Goal: Task Accomplishment & Management: Manage account settings

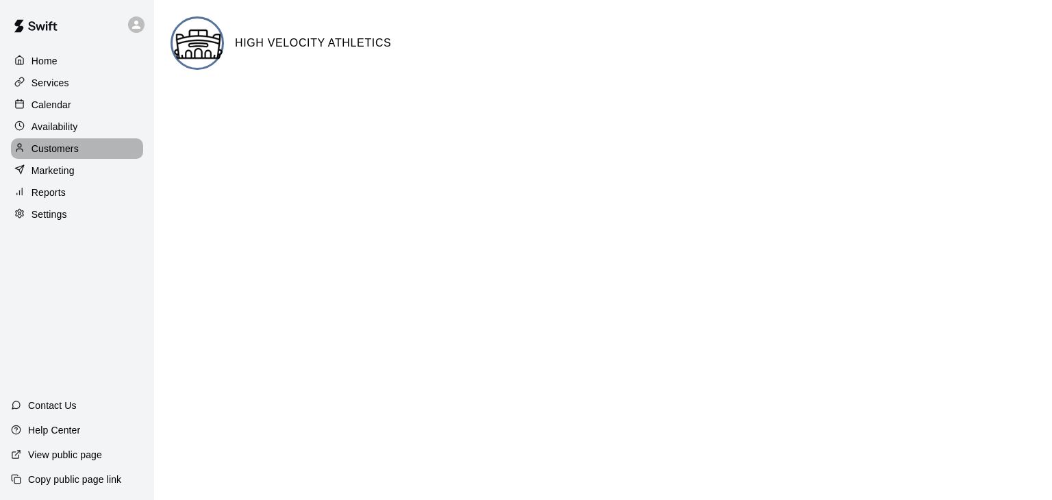
click at [49, 151] on p "Customers" at bounding box center [55, 149] width 47 height 14
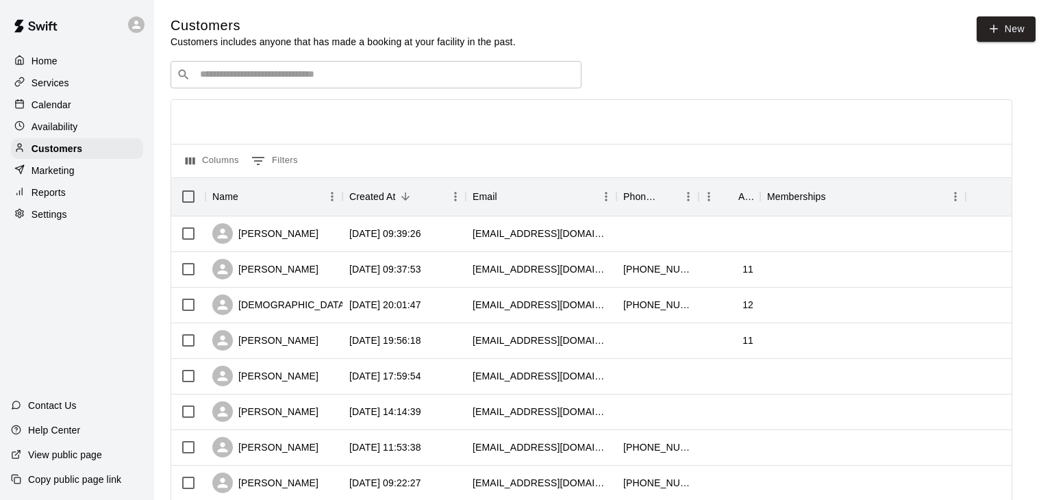
scroll to position [682, 0]
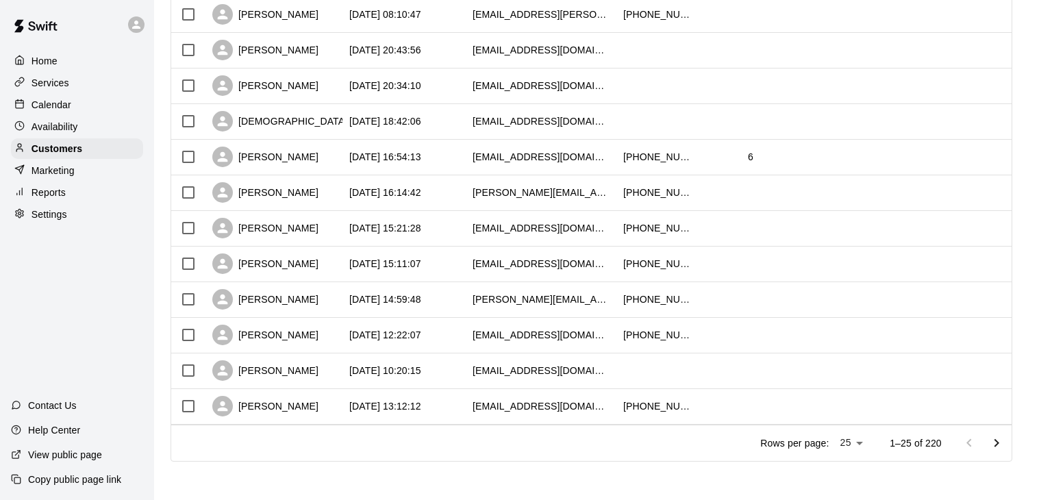
click at [844, 471] on li "100" at bounding box center [849, 472] width 39 height 23
type input "***"
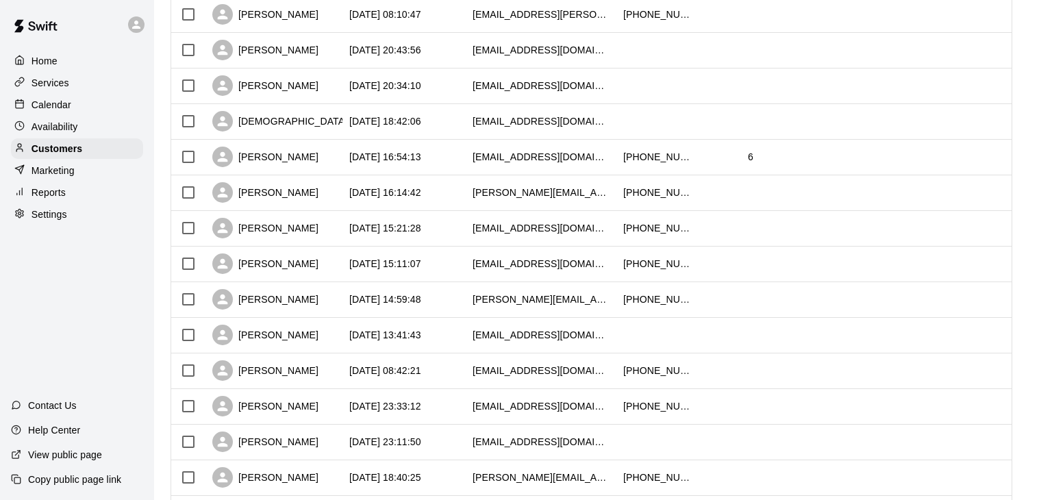
click at [53, 173] on p "Marketing" at bounding box center [53, 171] width 43 height 14
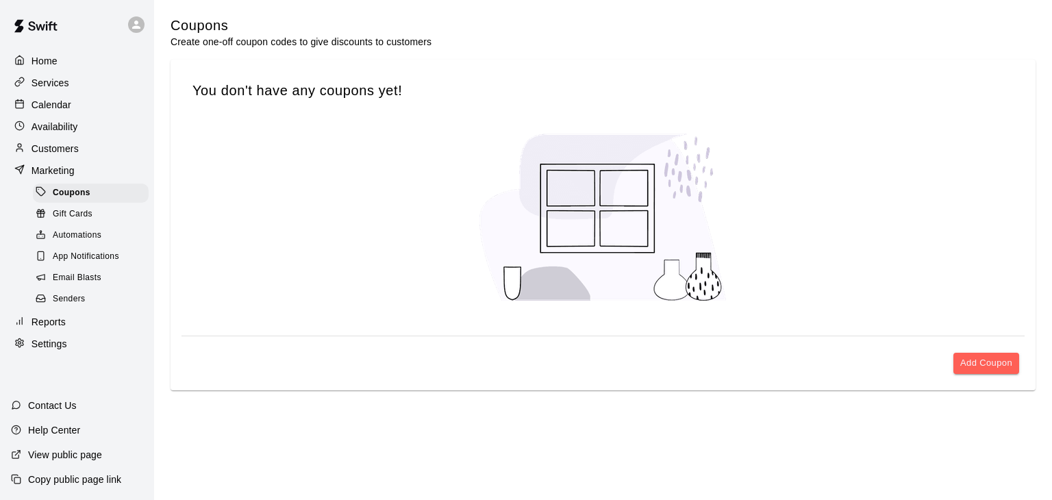
click at [84, 277] on span "Email Blasts" at bounding box center [77, 278] width 49 height 14
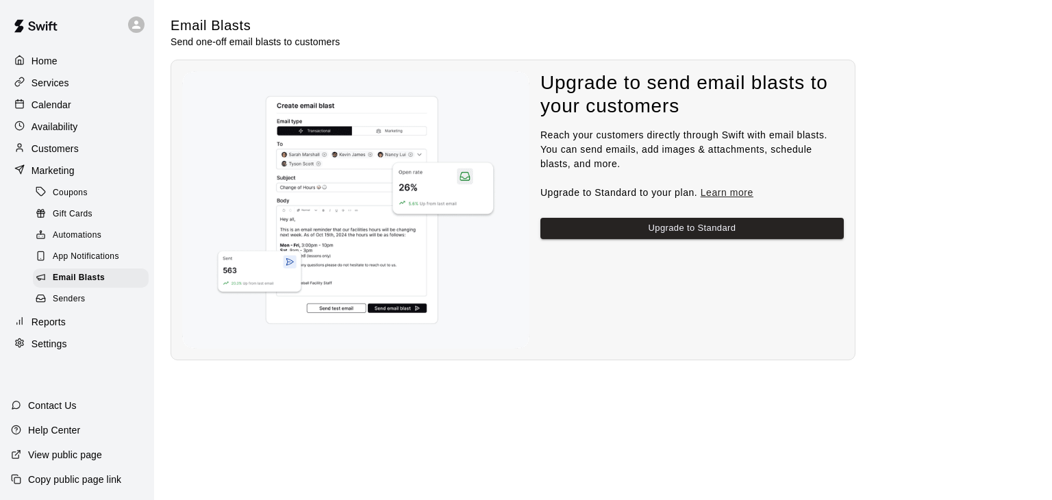
click at [36, 340] on p "Settings" at bounding box center [50, 344] width 36 height 14
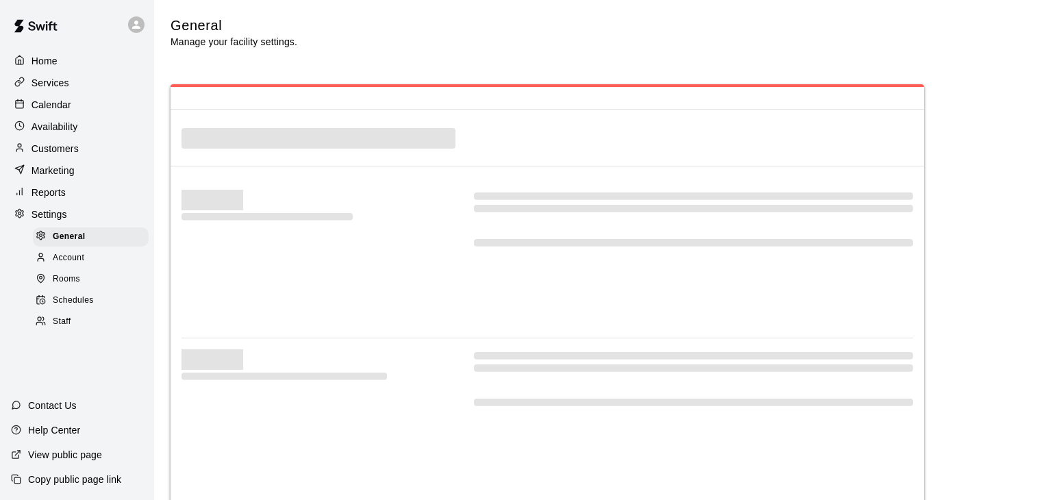
select select "**"
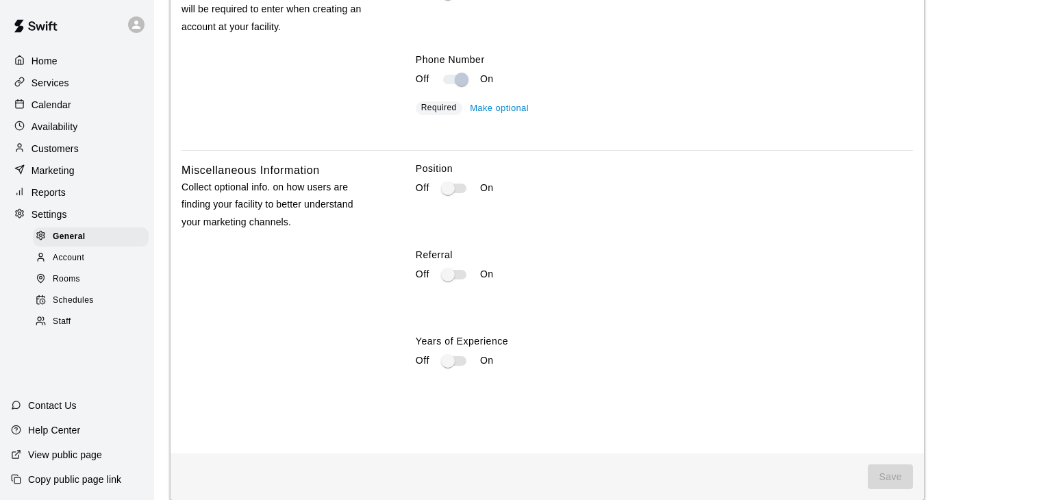
scroll to position [3855, 0]
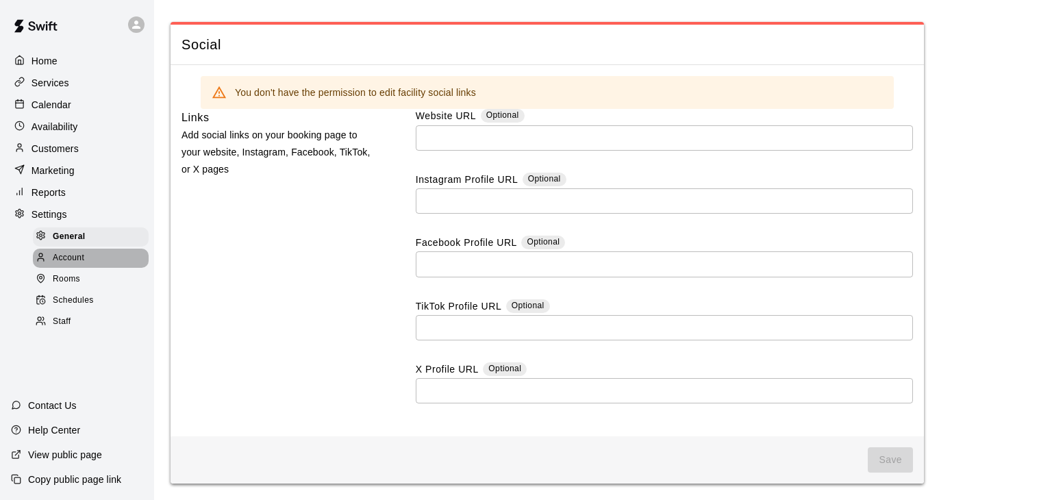
click at [73, 260] on span "Account" at bounding box center [69, 258] width 32 height 14
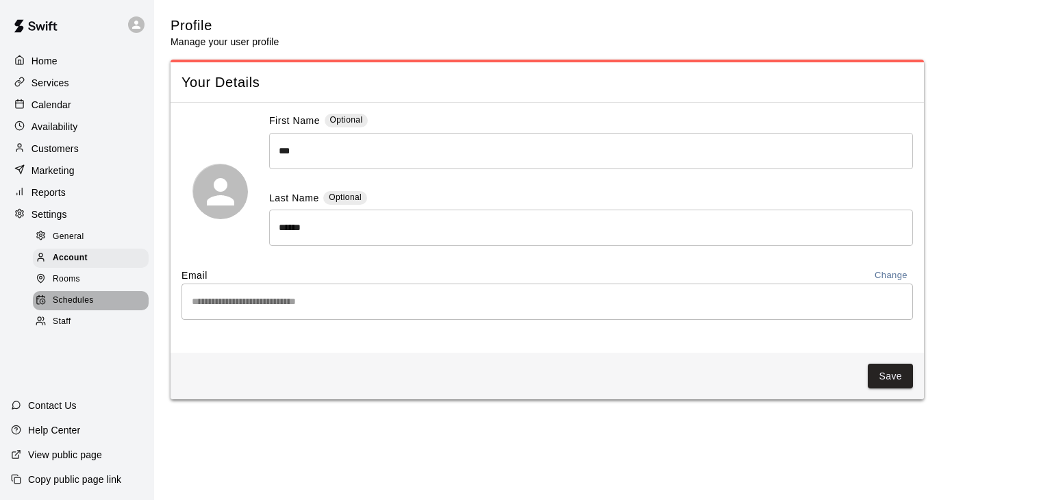
click at [77, 295] on span "Schedules" at bounding box center [73, 301] width 41 height 14
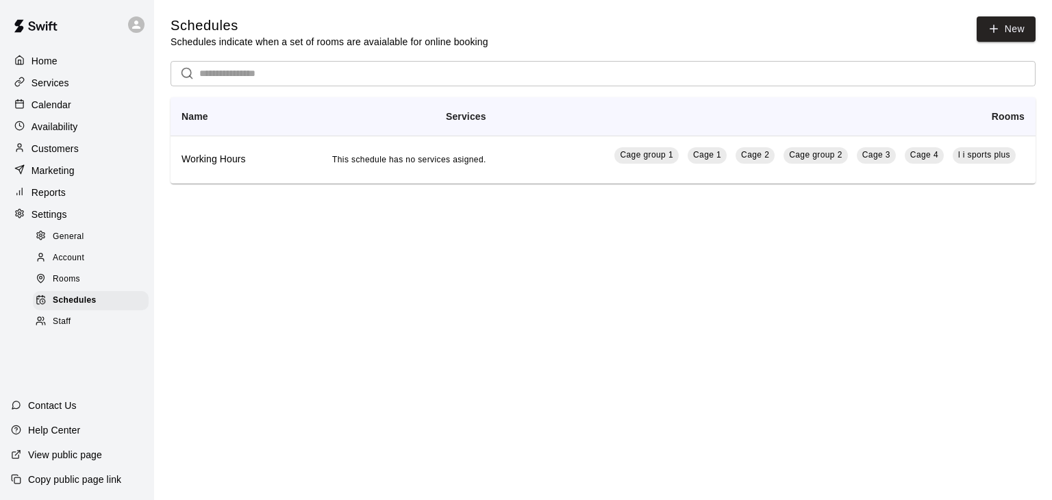
click at [75, 281] on span "Rooms" at bounding box center [66, 280] width 27 height 14
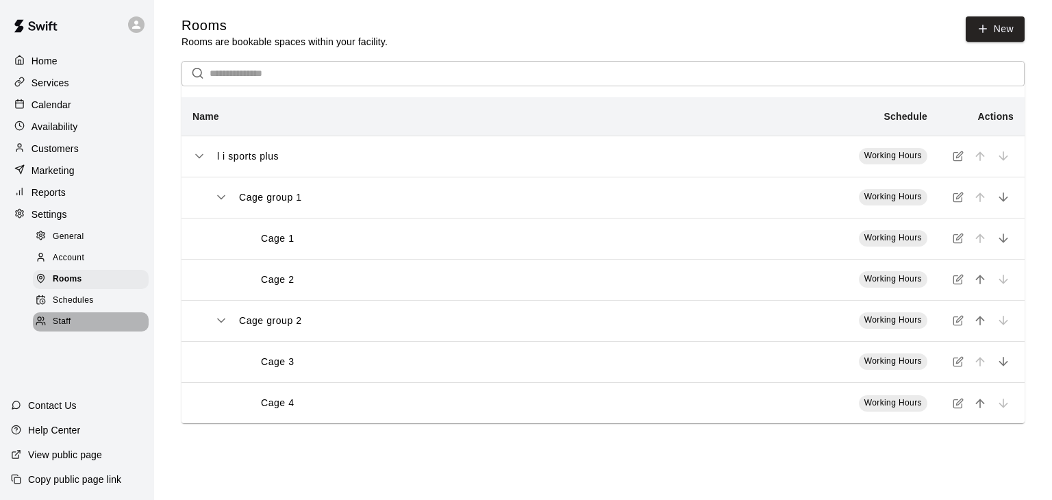
click at [58, 319] on span "Staff" at bounding box center [62, 322] width 18 height 14
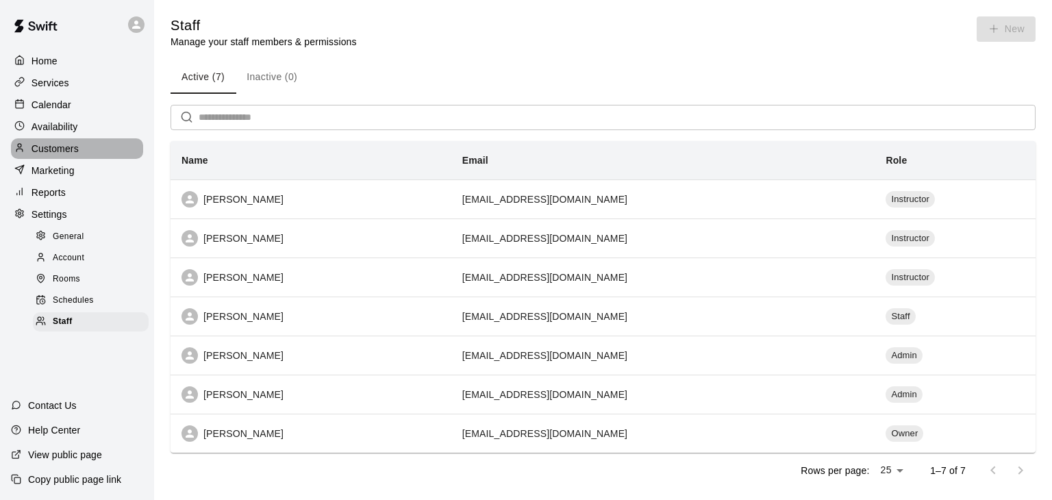
click at [57, 151] on p "Customers" at bounding box center [55, 149] width 47 height 14
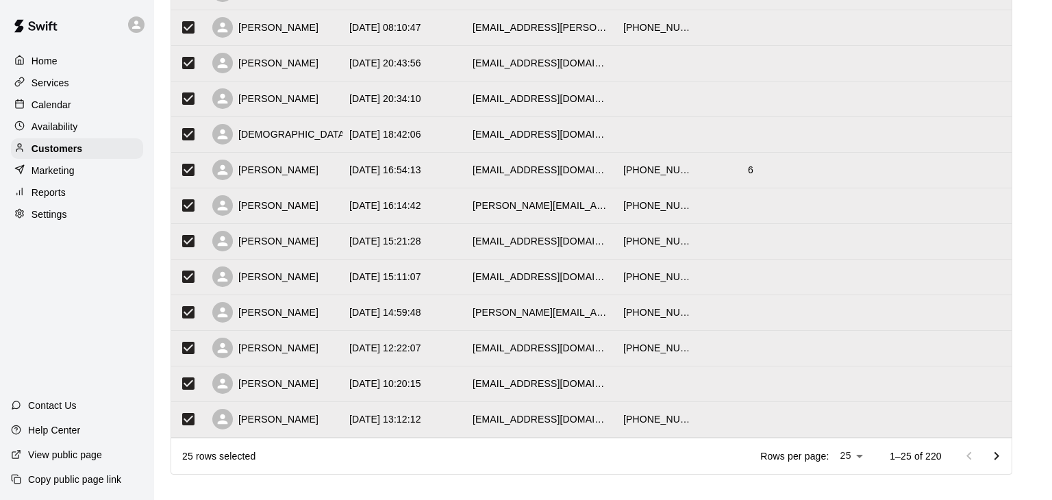
scroll to position [682, 0]
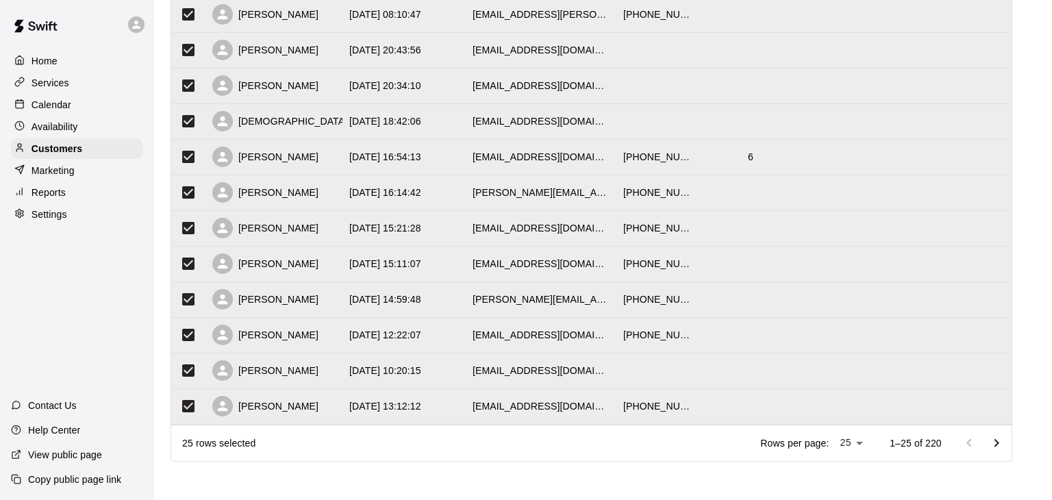
click at [847, 465] on li "100" at bounding box center [849, 472] width 39 height 23
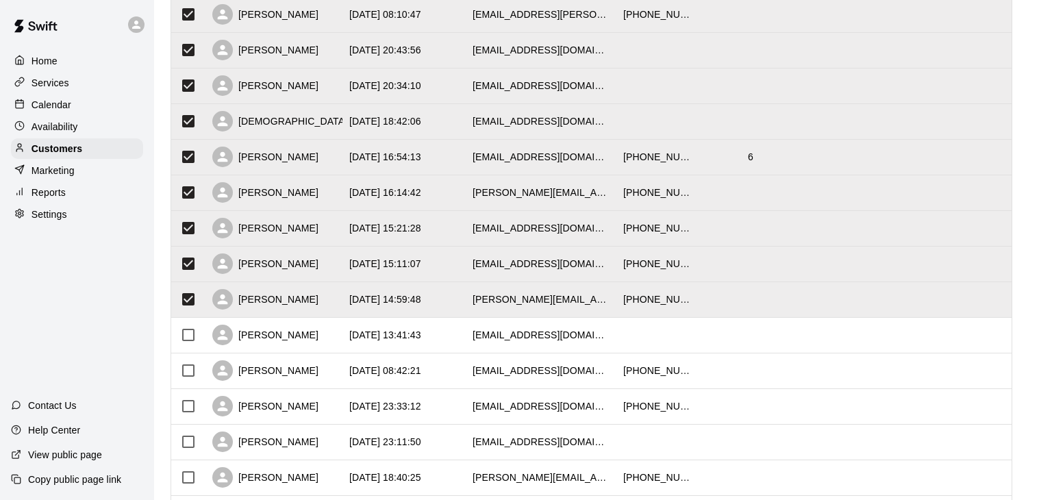
type input "***"
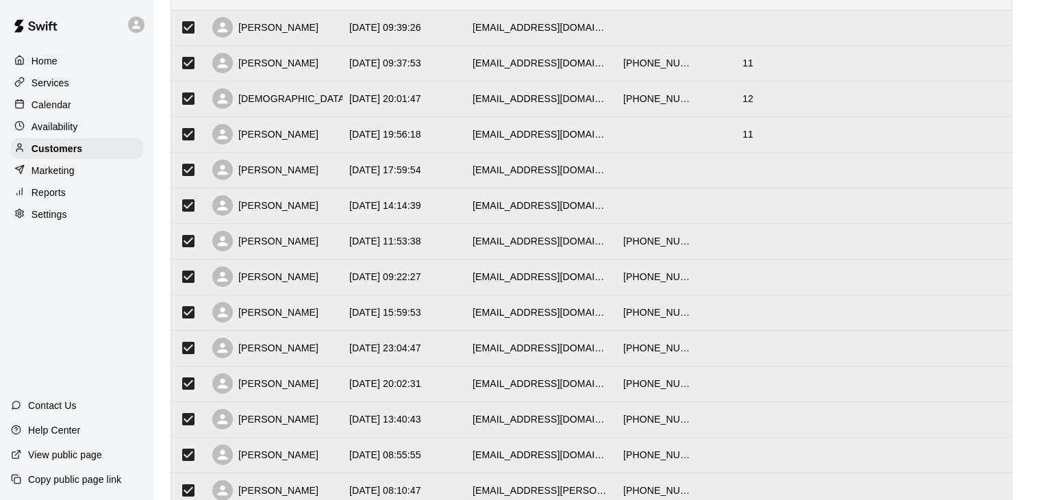
scroll to position [0, 0]
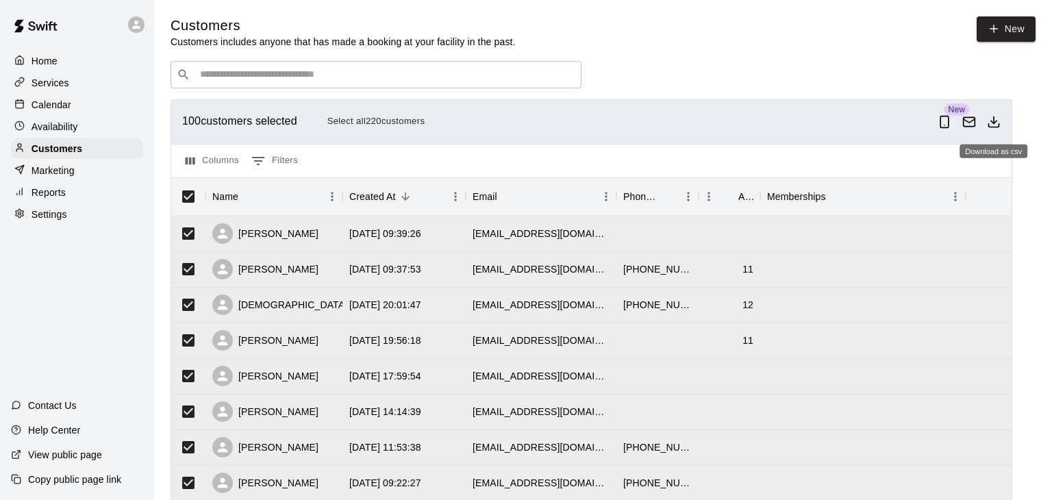
click at [994, 119] on line "Download as csv" at bounding box center [994, 119] width 0 height 7
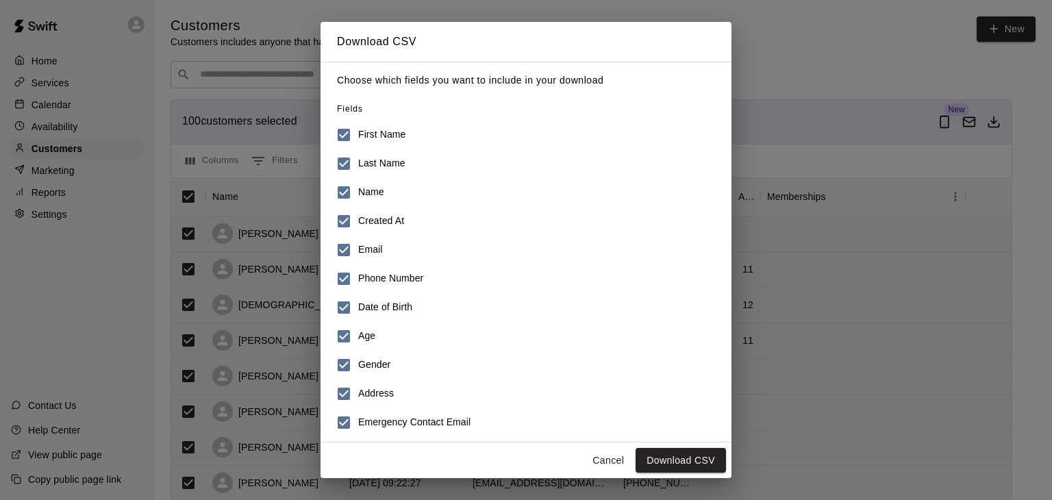
scroll to position [179, 0]
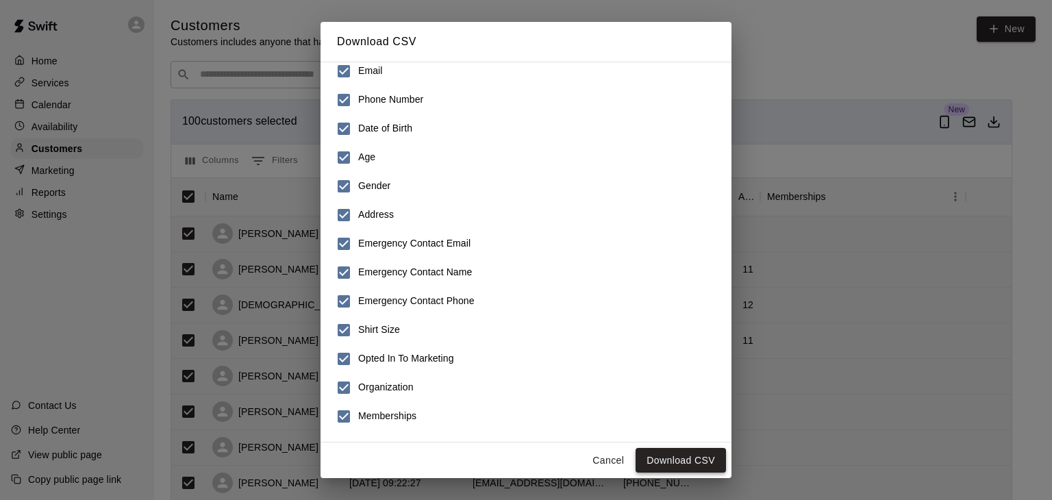
click at [680, 455] on button "Download CSV" at bounding box center [681, 460] width 90 height 25
click at [1029, 156] on div "Download CSV Choose which fields you want to include in your download Fields Fi…" at bounding box center [526, 250] width 1052 height 500
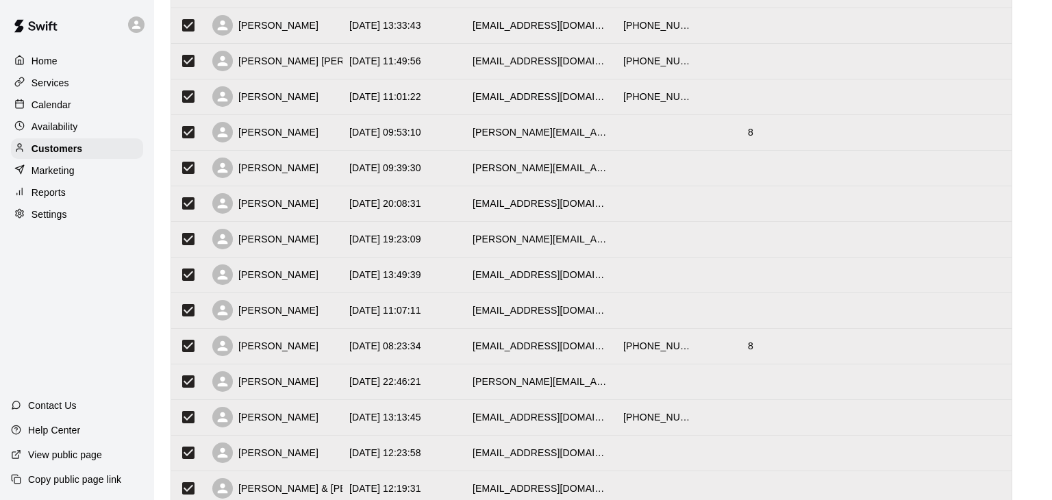
scroll to position [3354, 0]
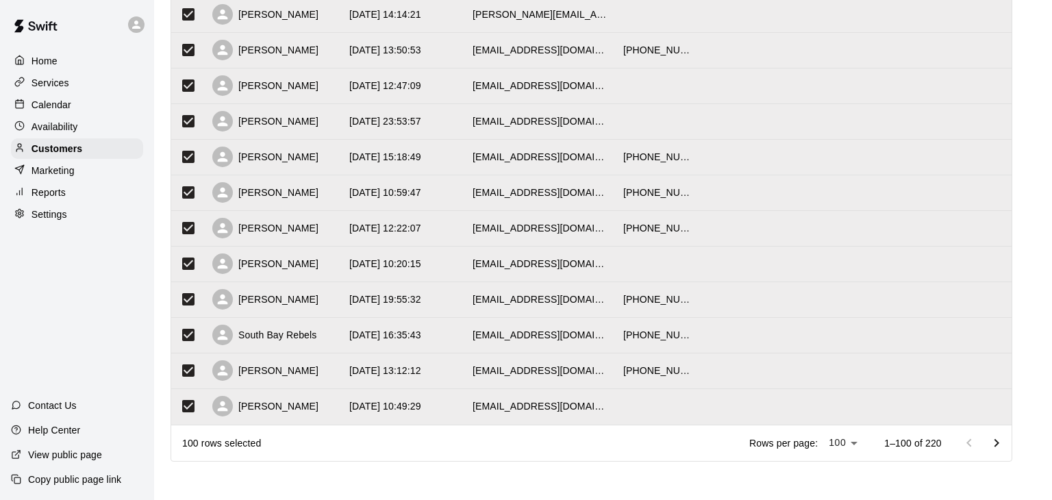
click at [993, 440] on icon "Go to next page" at bounding box center [997, 443] width 16 height 16
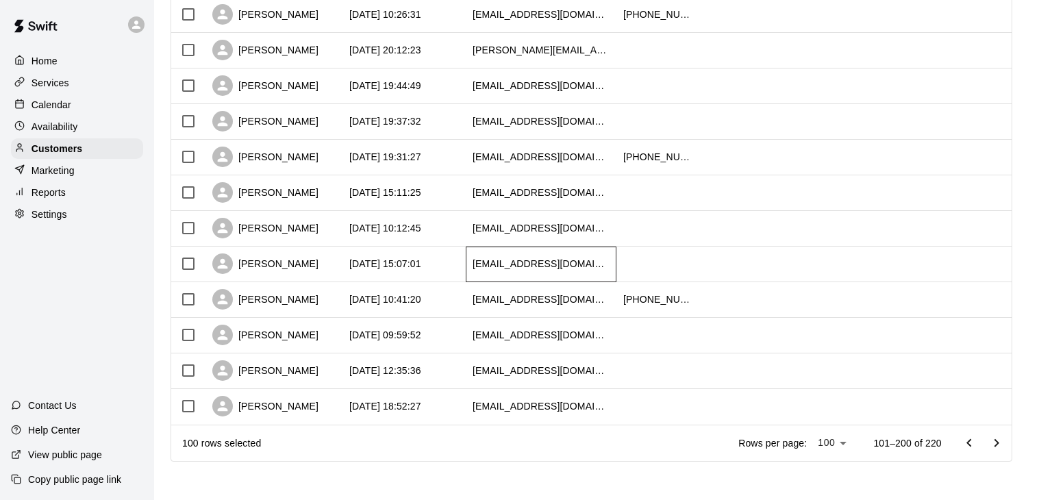
click at [555, 256] on div "[EMAIL_ADDRESS][DOMAIN_NAME]" at bounding box center [541, 265] width 151 height 36
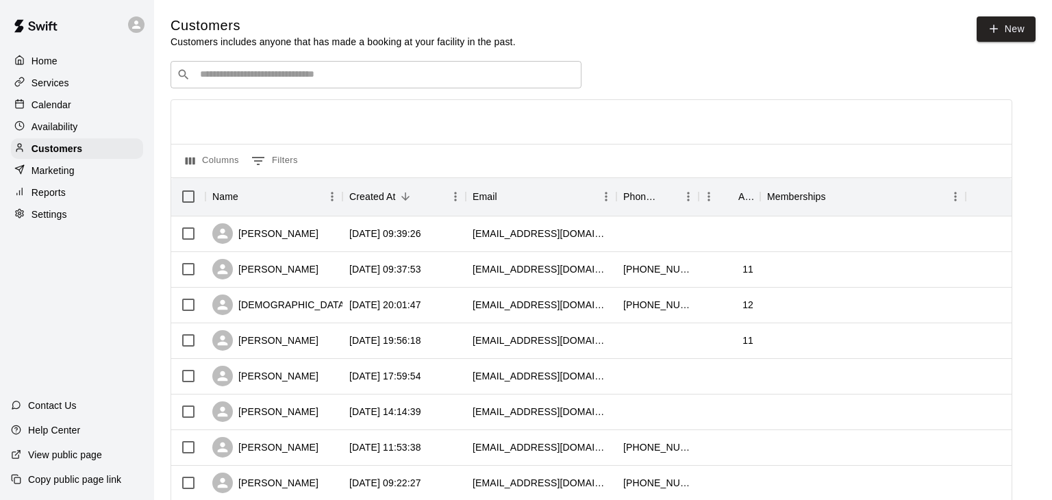
scroll to position [682, 0]
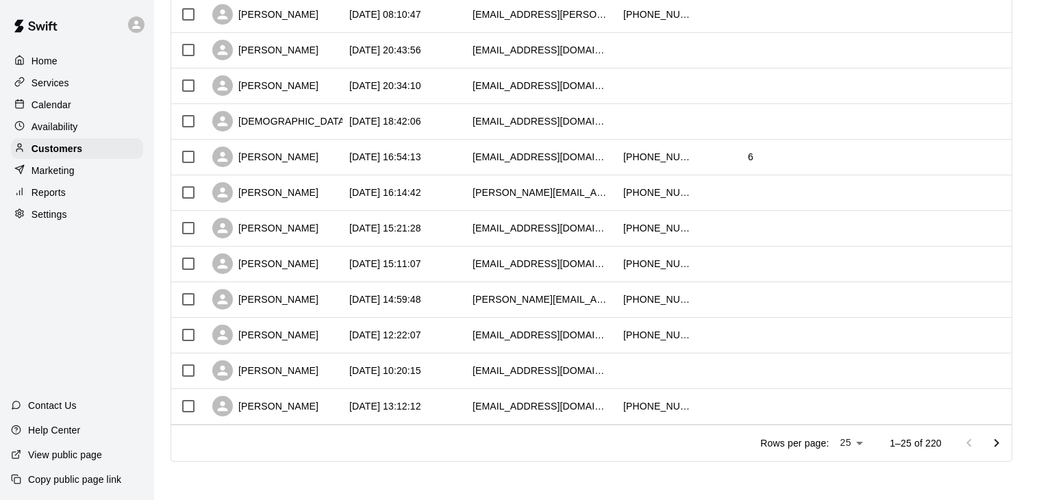
click at [844, 473] on li "100" at bounding box center [849, 472] width 39 height 23
type input "***"
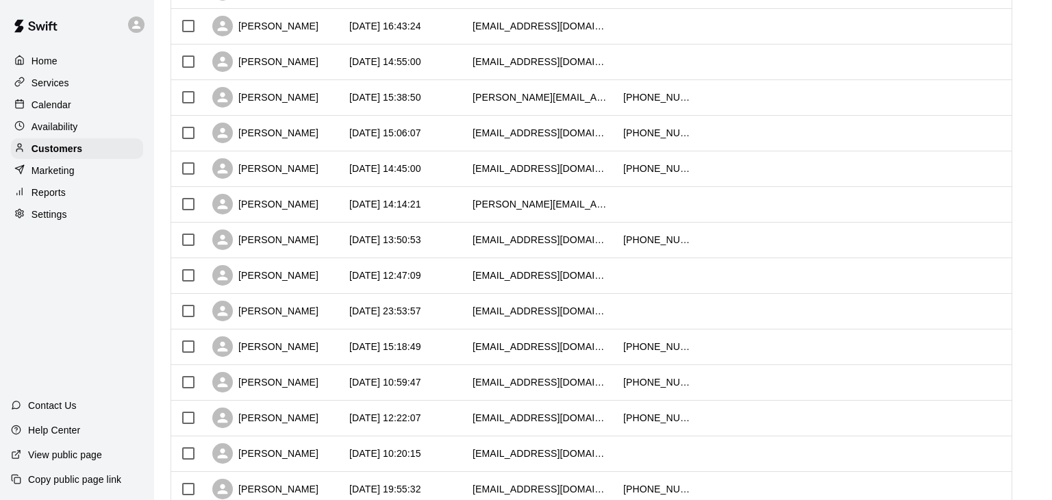
scroll to position [3354, 0]
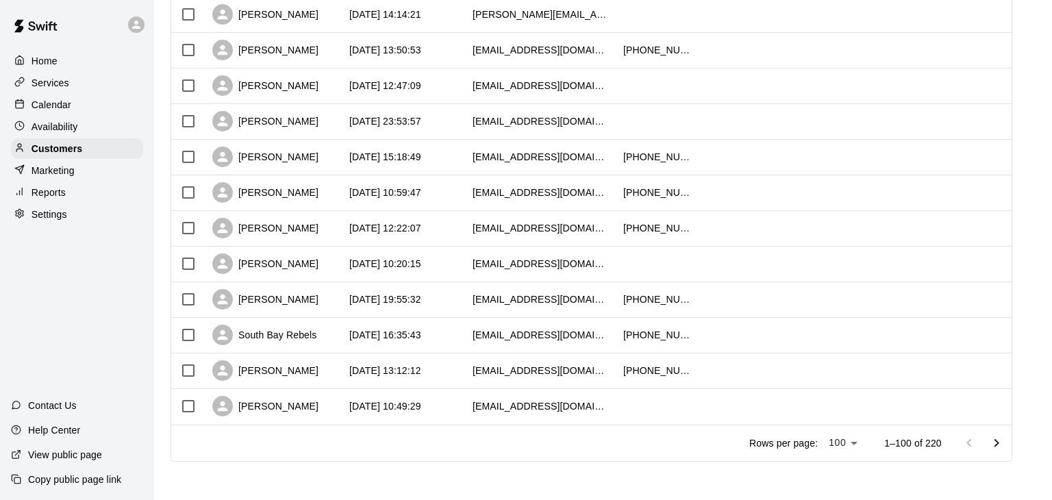
click at [993, 448] on icon "Go to next page" at bounding box center [997, 443] width 16 height 16
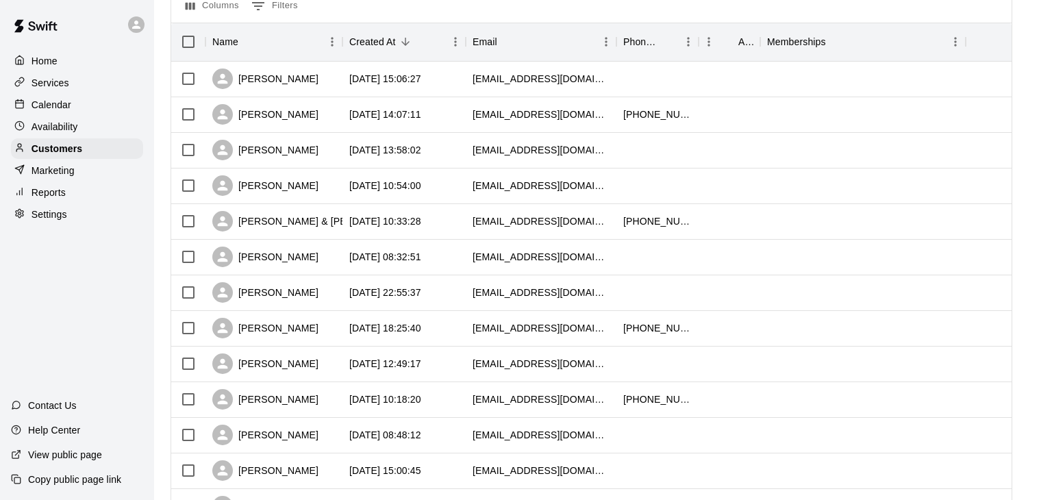
scroll to position [0, 0]
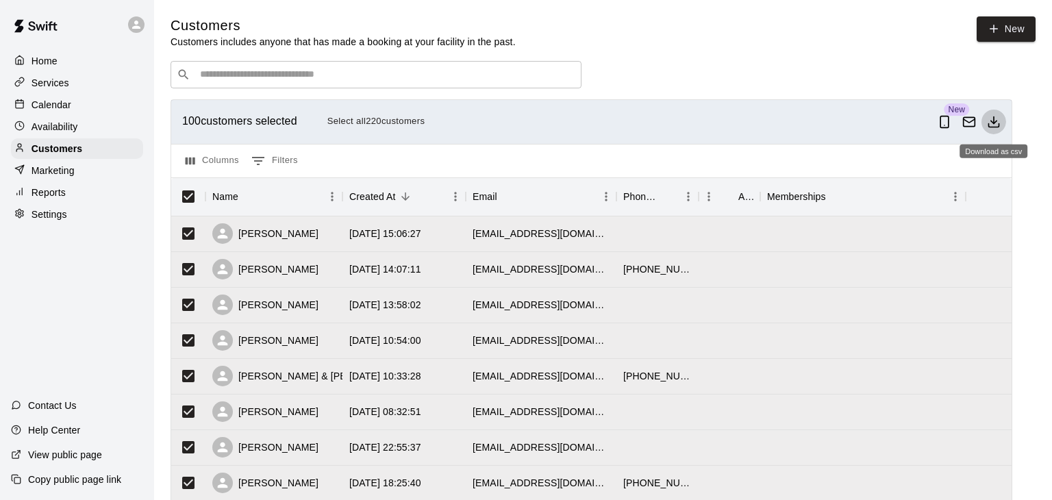
click at [1002, 119] on button "Download as csv" at bounding box center [994, 122] width 25 height 25
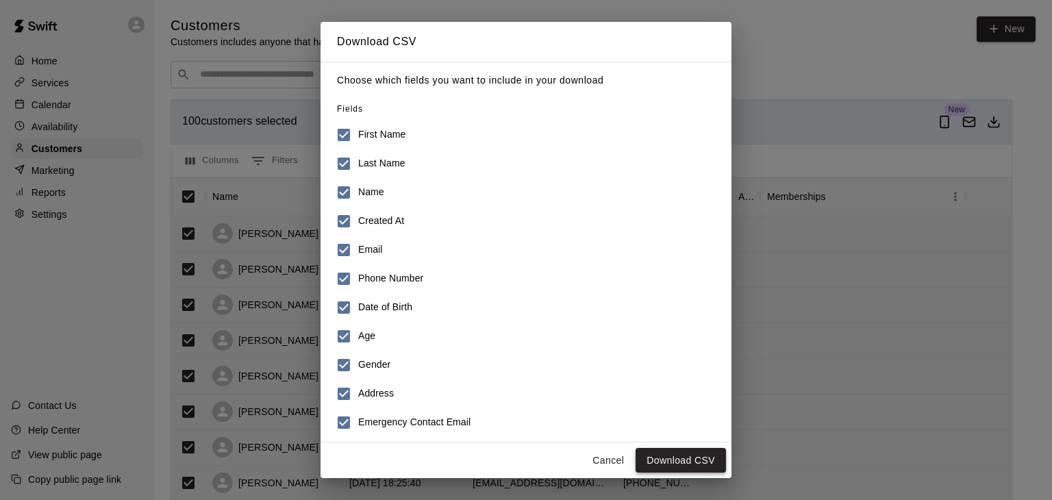
click at [676, 456] on button "Download CSV" at bounding box center [681, 460] width 90 height 25
click at [1032, 343] on div "Download CSV Choose which fields you want to include in your download Fields Fi…" at bounding box center [526, 250] width 1052 height 500
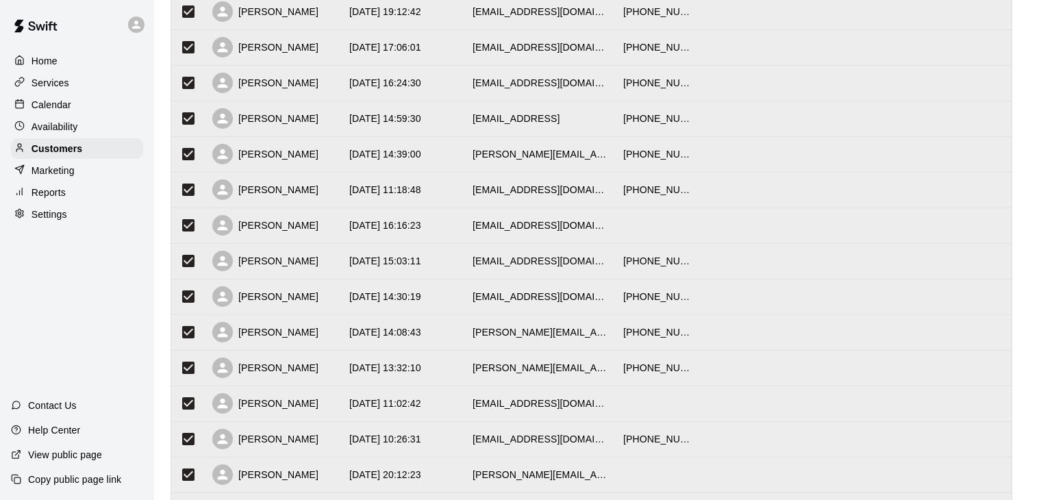
scroll to position [3354, 0]
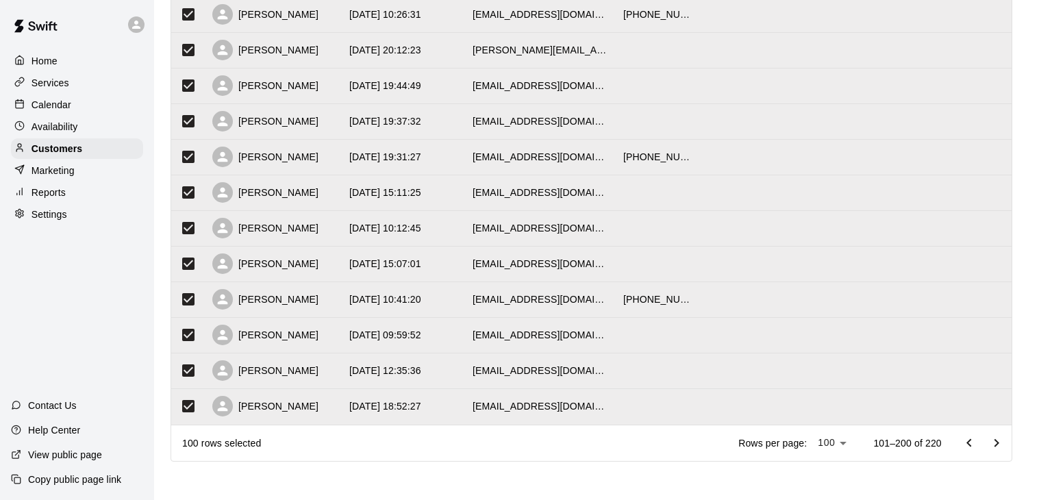
click at [995, 436] on icon "Go to next page" at bounding box center [997, 443] width 16 height 16
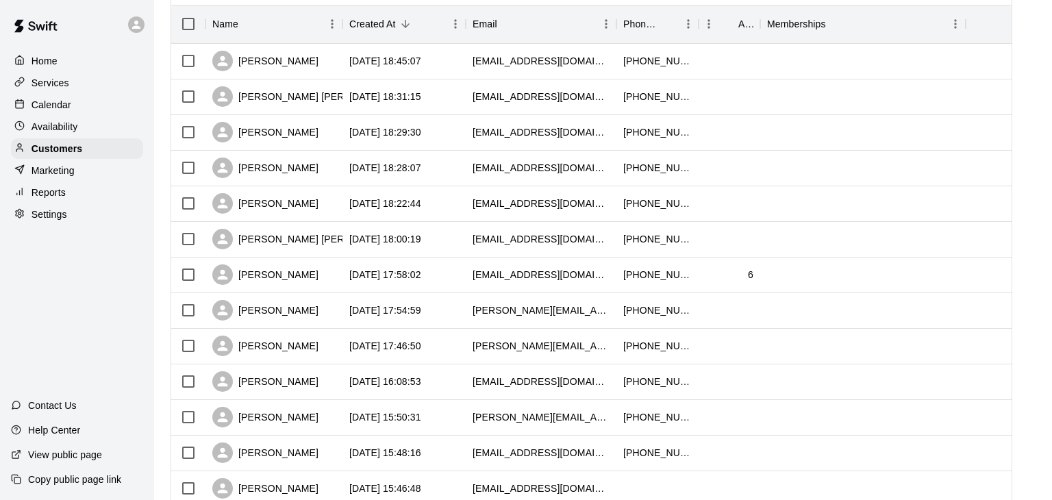
scroll to position [0, 0]
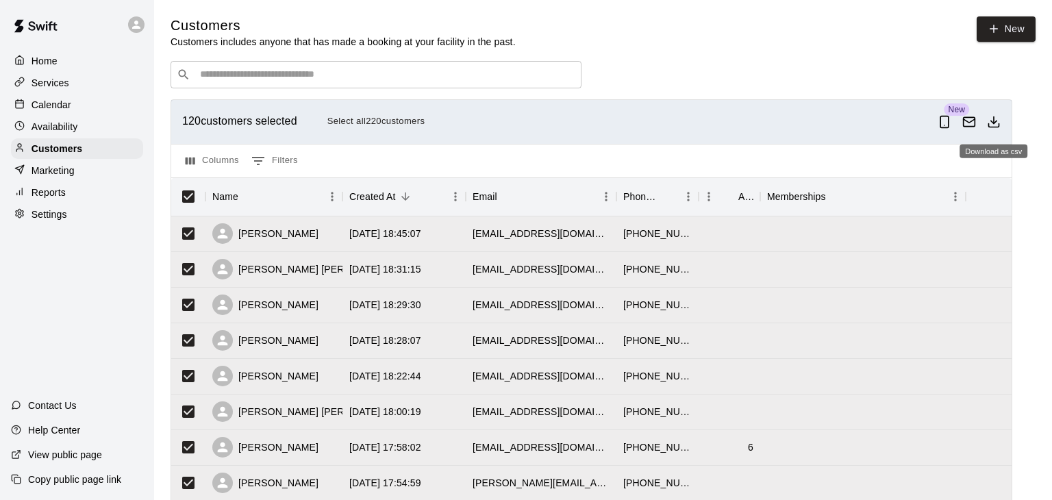
click at [997, 122] on icon "Download as csv" at bounding box center [994, 122] width 14 height 14
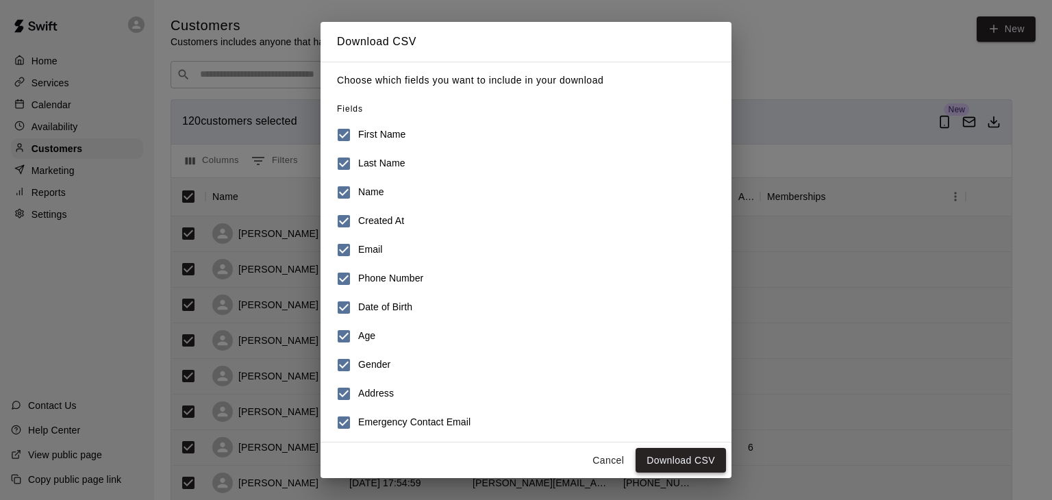
click at [699, 457] on button "Download CSV" at bounding box center [681, 460] width 90 height 25
click at [786, 39] on div "Download CSV Choose which fields you want to include in your download Fields Fi…" at bounding box center [526, 250] width 1052 height 500
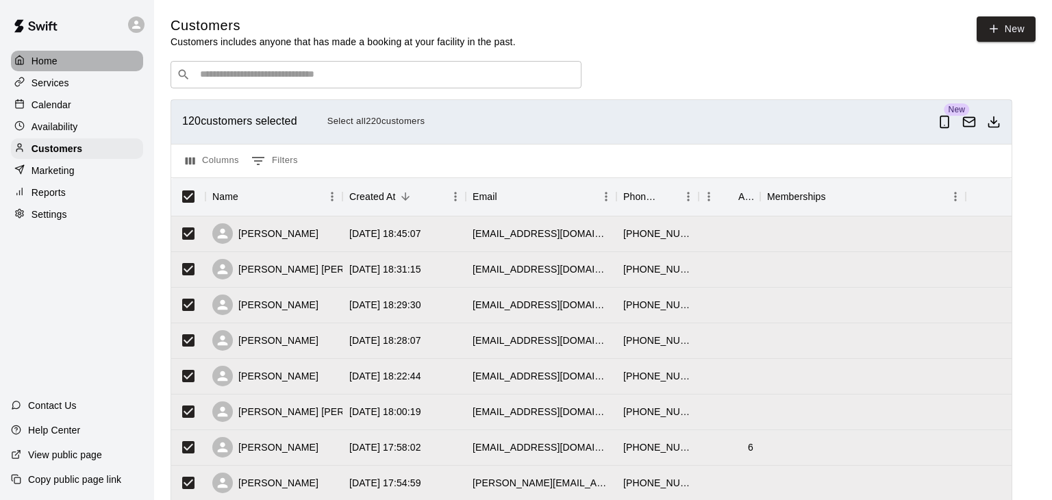
click at [77, 64] on div "Home" at bounding box center [77, 61] width 132 height 21
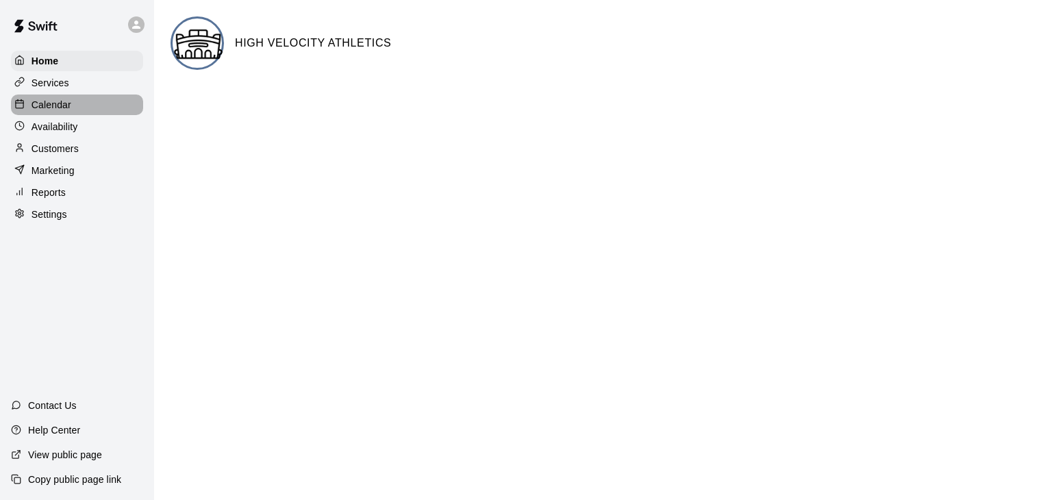
click at [77, 99] on div "Calendar" at bounding box center [77, 105] width 132 height 21
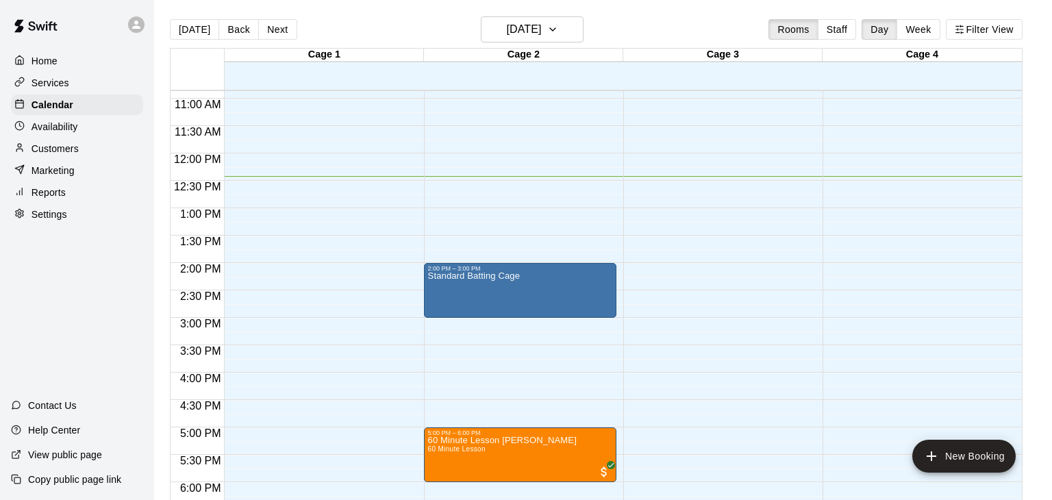
scroll to position [595, 0]
click at [269, 33] on button "Next" at bounding box center [277, 29] width 38 height 21
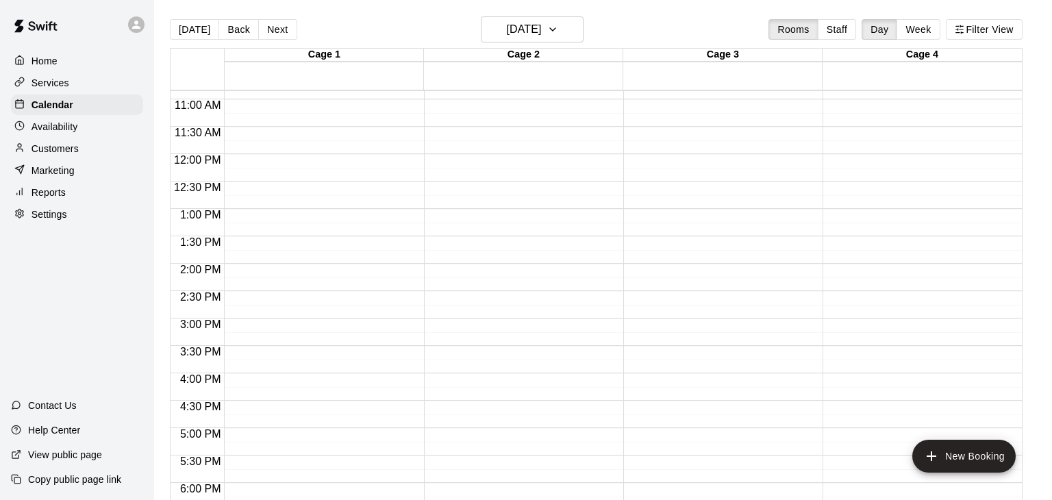
scroll to position [890, 0]
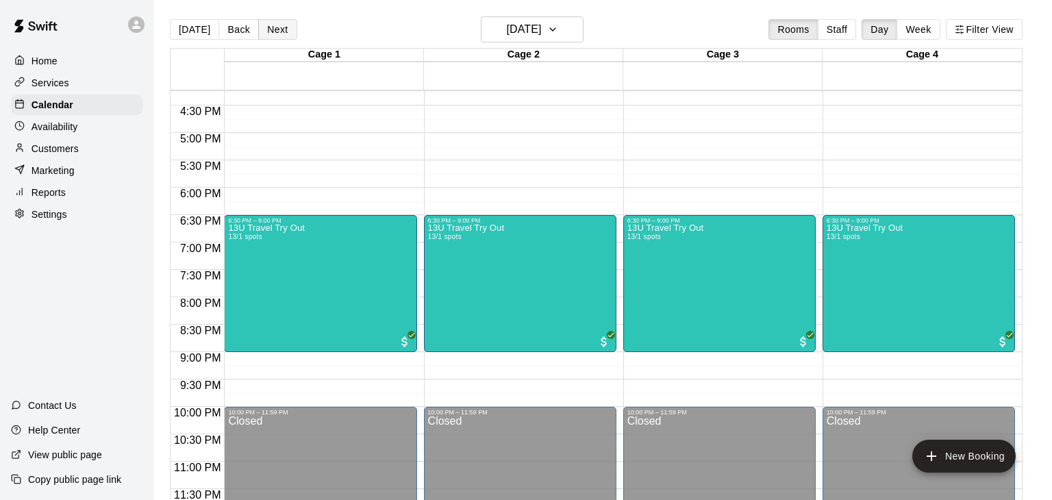
click at [273, 23] on button "Next" at bounding box center [277, 29] width 38 height 21
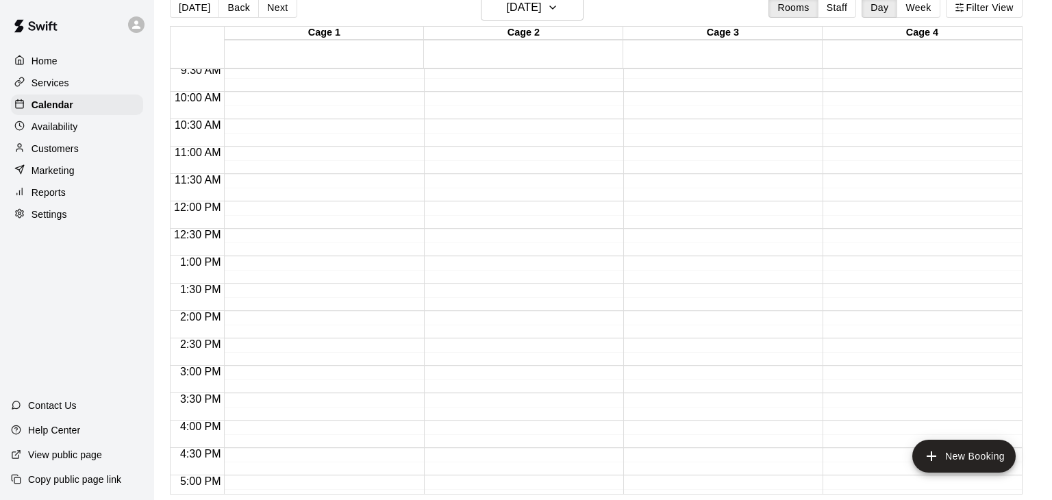
scroll to position [526, 0]
click at [275, 8] on button "Next" at bounding box center [277, 7] width 38 height 21
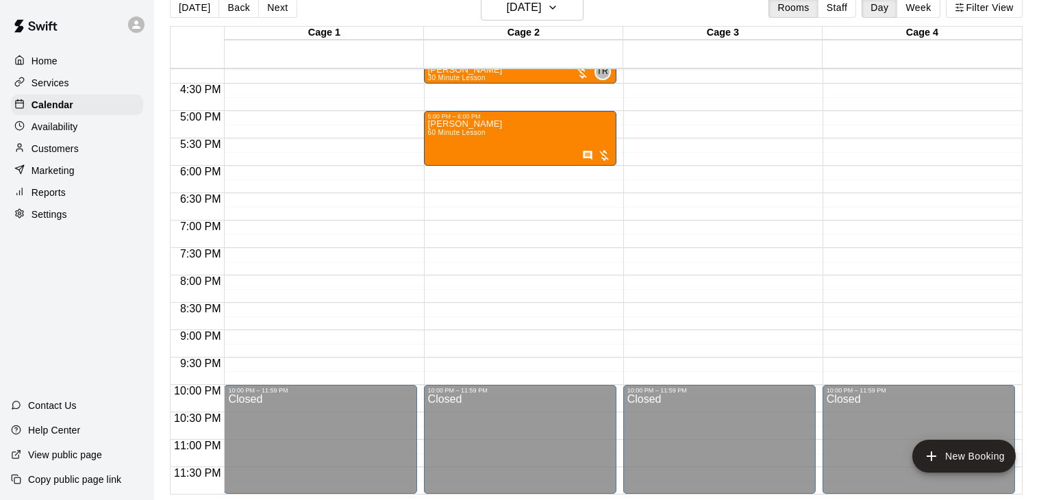
scroll to position [0, 0]
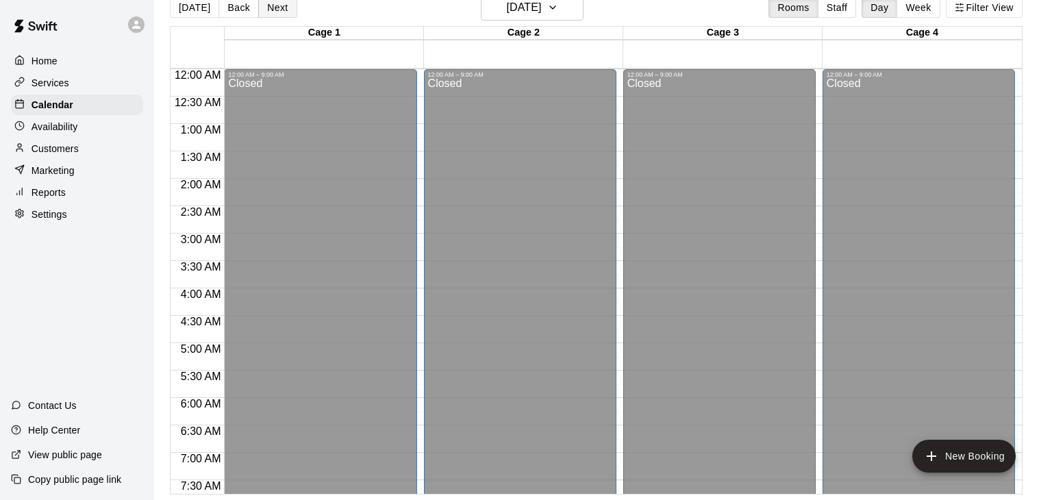
click at [278, 14] on button "Next" at bounding box center [277, 7] width 38 height 21
click at [269, 10] on button "Next" at bounding box center [277, 7] width 38 height 21
click at [264, 9] on button "Next" at bounding box center [277, 7] width 38 height 21
click at [276, 4] on button "Next" at bounding box center [277, 7] width 38 height 21
